Goal: Task Accomplishment & Management: Complete application form

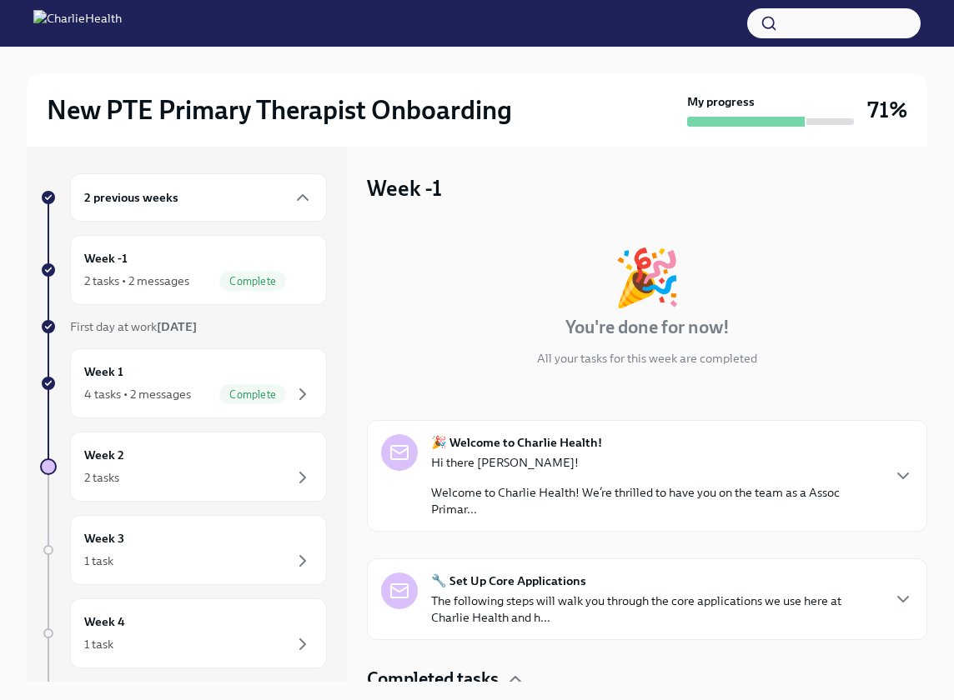
click at [342, 326] on div "2 previous weeks Week -1 2 tasks • 2 messages Complete First day at work [DATE]…" at bounding box center [187, 414] width 320 height 535
click at [159, 440] on div "Week 2 2 tasks" at bounding box center [198, 467] width 257 height 70
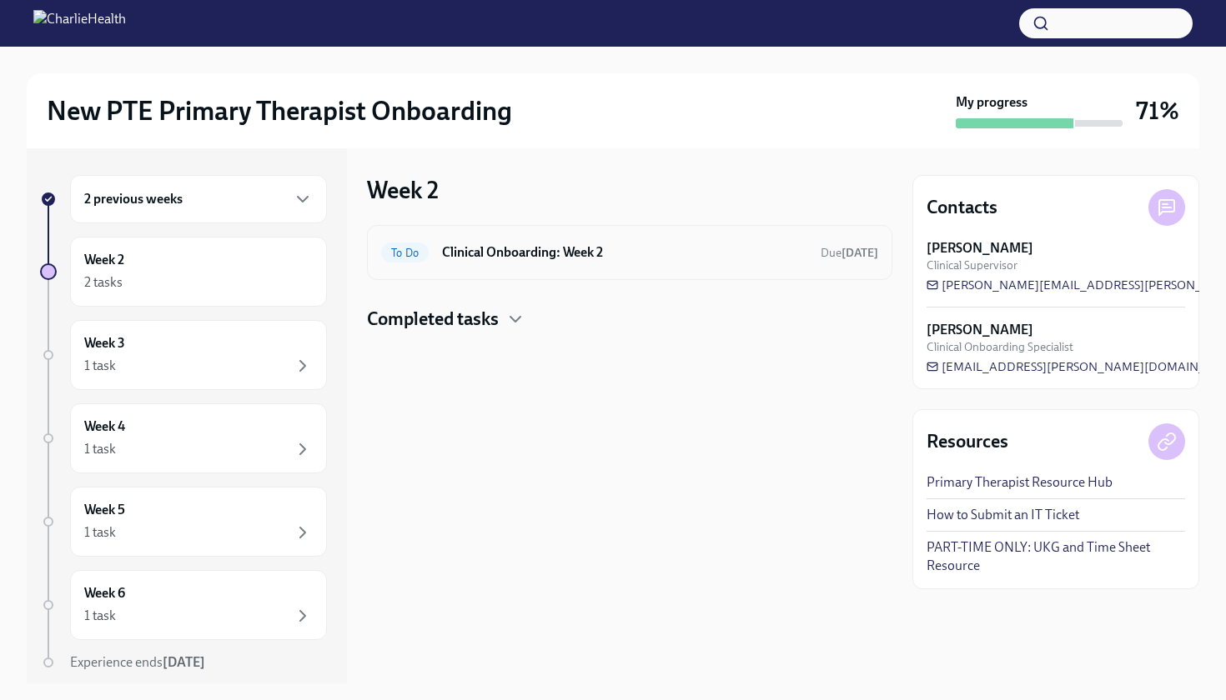
click at [480, 260] on h6 "Clinical Onboarding: Week 2" at bounding box center [624, 252] width 365 height 18
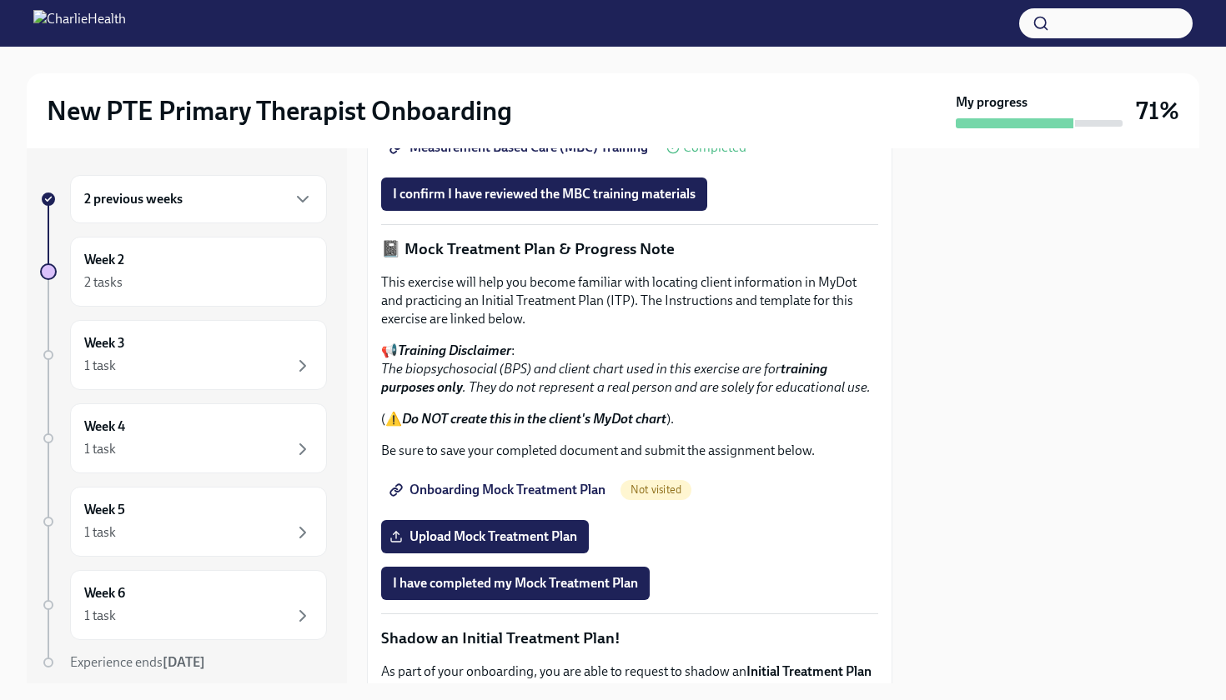
scroll to position [1094, 0]
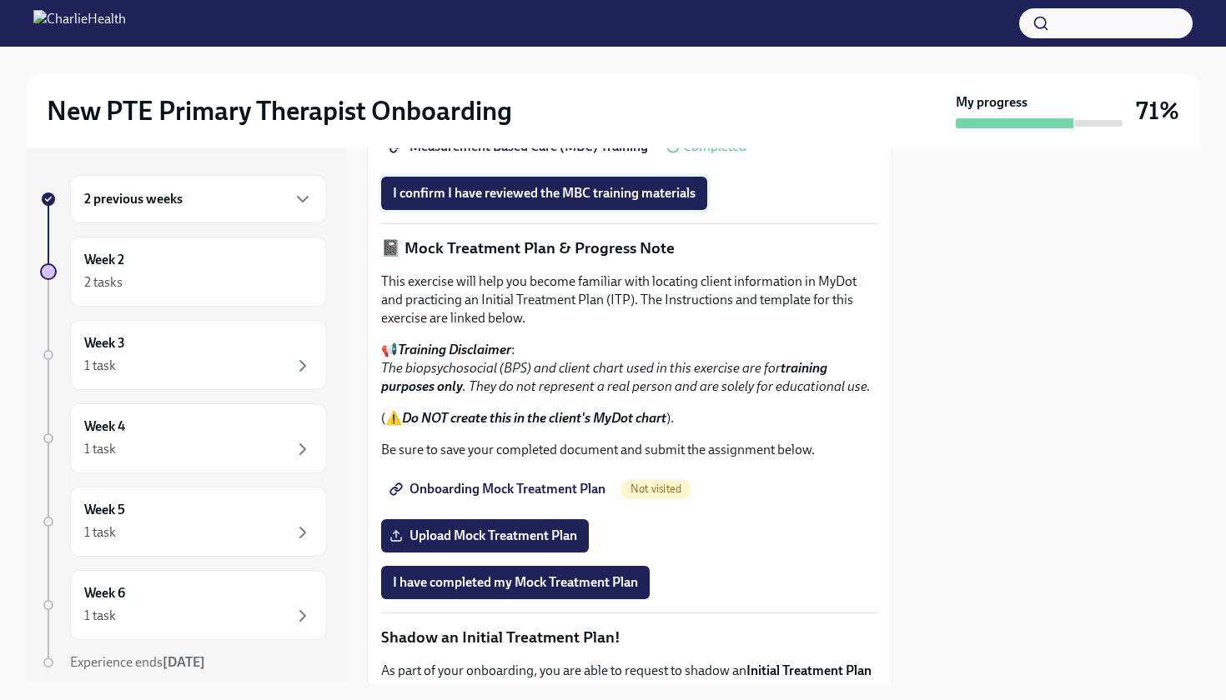
click at [450, 202] on span "I confirm I have reviewed the MBC training materials" at bounding box center [544, 193] width 303 height 17
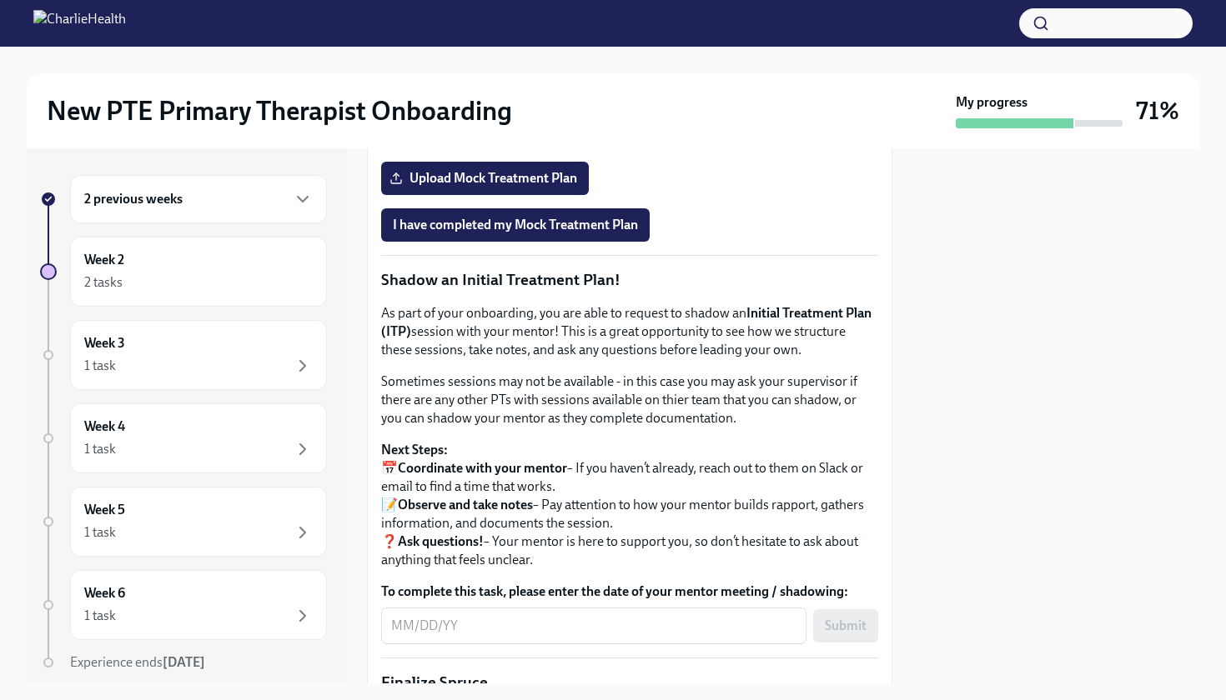
scroll to position [1453, 0]
click at [514, 139] on span "Onboarding Mock Treatment Plan" at bounding box center [499, 131] width 213 height 17
